Goal: Navigation & Orientation: Go to known website

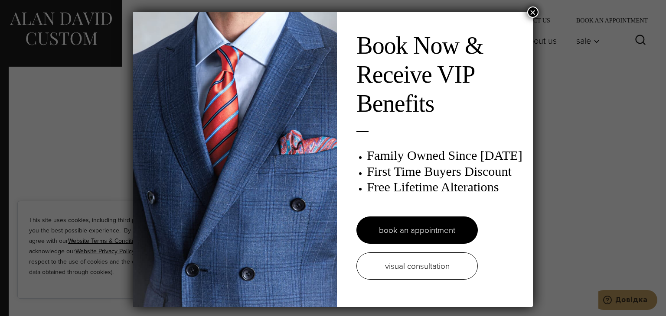
click at [532, 11] on button "×" at bounding box center [532, 11] width 11 height 11
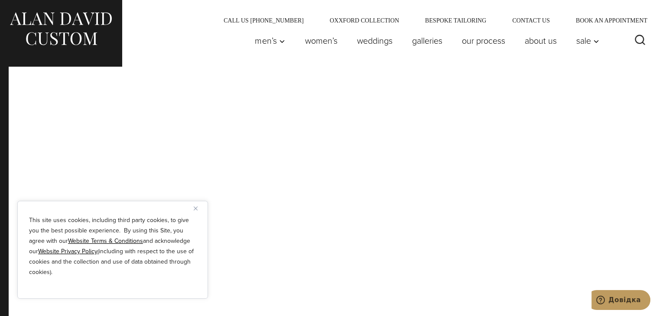
click at [196, 208] on img "Close" at bounding box center [196, 209] width 4 height 4
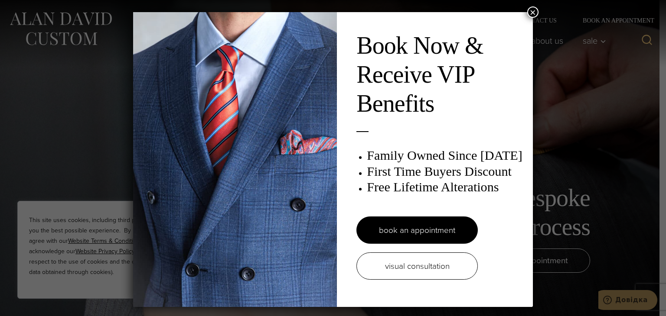
click at [529, 14] on button "×" at bounding box center [532, 11] width 11 height 11
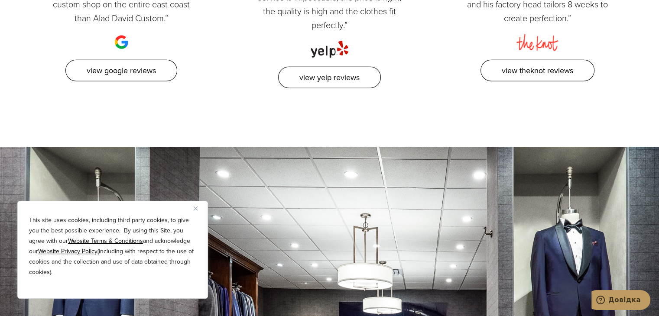
scroll to position [2255, 0]
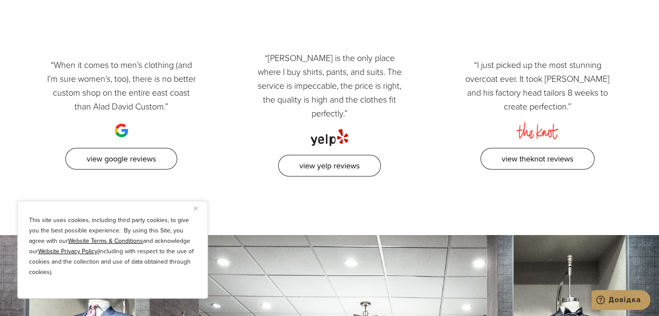
click at [196, 210] on img "Close" at bounding box center [196, 209] width 4 height 4
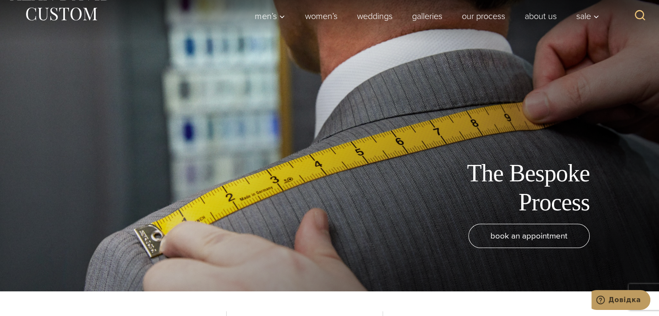
scroll to position [0, 0]
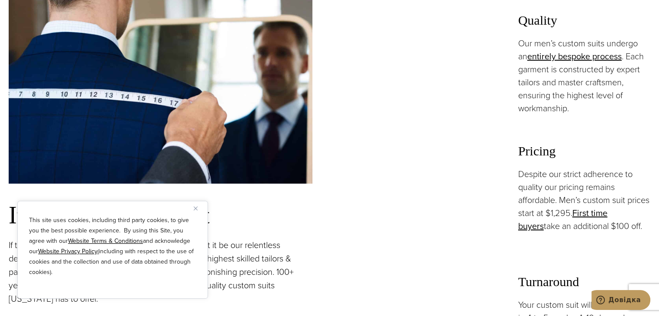
scroll to position [477, 0]
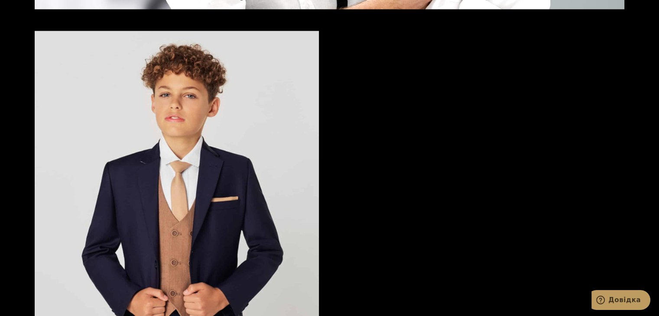
scroll to position [1387, 0]
